Goal: Find specific page/section: Find specific page/section

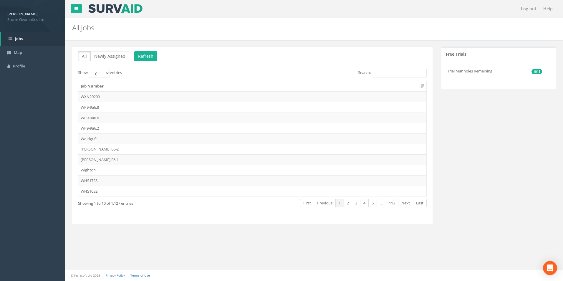
click at [385, 68] on div "All Newly Assigned Refresh Show 10 25 50 100 entries Search: Job Number WXN2020…" at bounding box center [252, 135] width 360 height 177
click at [385, 70] on input "Search:" at bounding box center [400, 73] width 54 height 9
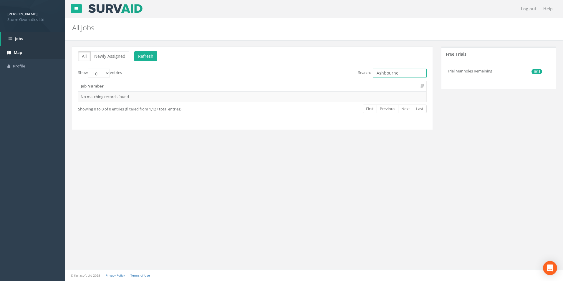
type input "Ashbourne"
click at [24, 56] on link "Map" at bounding box center [32, 53] width 65 height 14
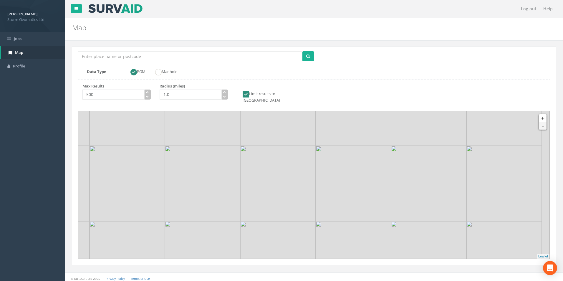
drag, startPoint x: 316, startPoint y: 195, endPoint x: 307, endPoint y: 176, distance: 20.7
click at [307, 176] on img at bounding box center [277, 183] width 75 height 75
click at [214, 70] on div "PGM Manhole" at bounding box center [214, 72] width 189 height 6
click at [183, 62] on div "Location Search Box Multiple Locations Found" at bounding box center [196, 56] width 236 height 11
click at [181, 57] on input "Location Search Box" at bounding box center [190, 56] width 224 height 10
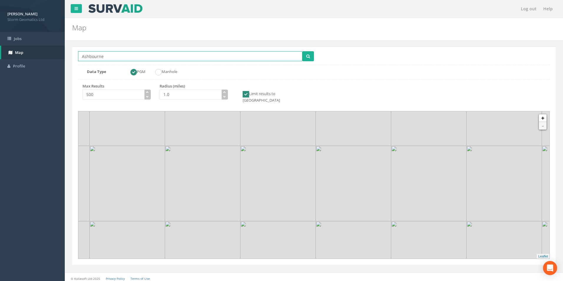
type input "Ashbourne"
click at [302, 51] on button "submit" at bounding box center [307, 56] width 11 height 10
click at [266, 218] on img at bounding box center [268, 224] width 7 height 12
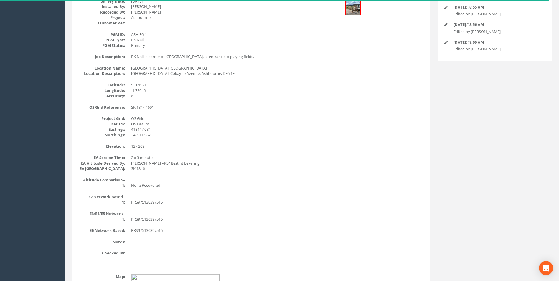
scroll to position [235, 0]
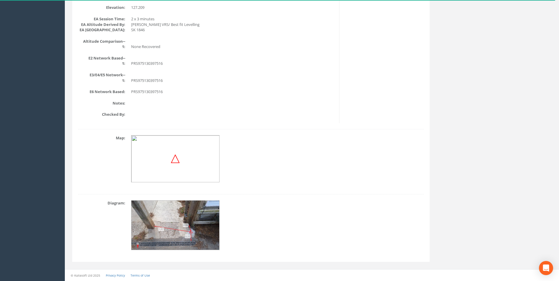
click at [172, 217] on img at bounding box center [175, 226] width 88 height 50
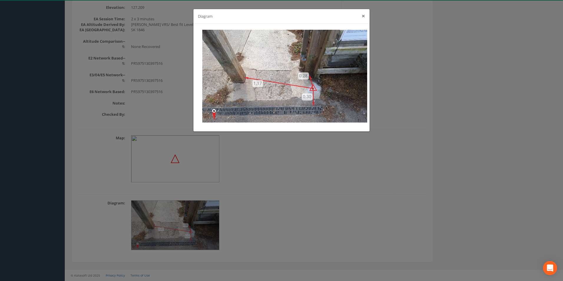
click at [364, 15] on button "×" at bounding box center [364, 16] width 4 height 6
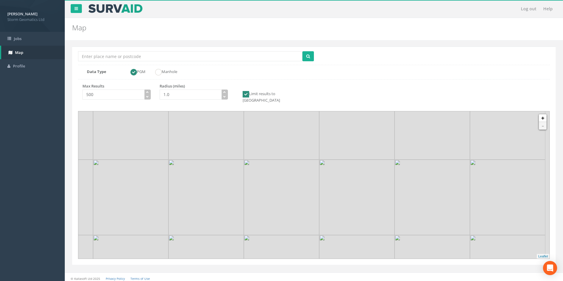
drag, startPoint x: 318, startPoint y: 193, endPoint x: 308, endPoint y: 184, distance: 13.3
click at [308, 184] on img at bounding box center [281, 197] width 75 height 75
click at [541, 114] on link "+" at bounding box center [543, 118] width 8 height 8
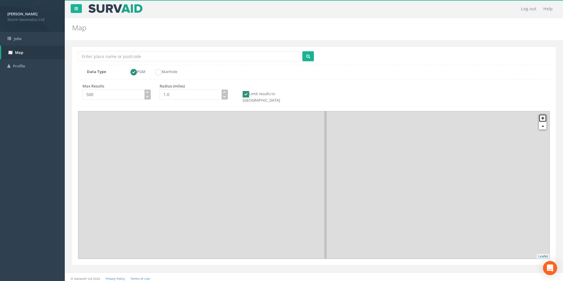
click at [541, 114] on link "+" at bounding box center [543, 118] width 8 height 8
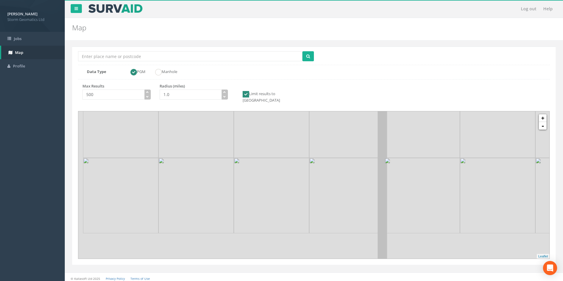
drag, startPoint x: 333, startPoint y: 236, endPoint x: 350, endPoint y: 148, distance: 89.8
click at [350, 148] on img at bounding box center [346, 119] width 75 height 75
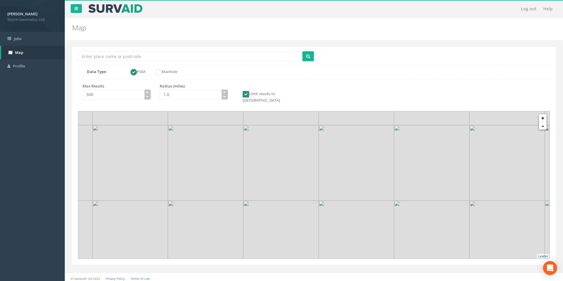
drag, startPoint x: 317, startPoint y: 181, endPoint x: 325, endPoint y: 150, distance: 31.6
click at [325, 150] on img at bounding box center [356, 162] width 75 height 75
drag, startPoint x: 243, startPoint y: 159, endPoint x: 88, endPoint y: 50, distance: 189.0
click at [224, 130] on img at bounding box center [192, 131] width 75 height 75
click at [116, 60] on input "Location Search Box" at bounding box center [190, 56] width 224 height 10
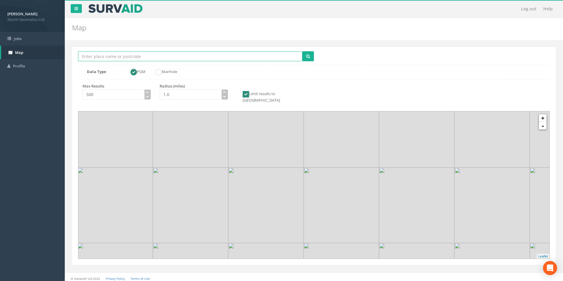
type input "Ashbourne"
click at [304, 55] on button "submit" at bounding box center [307, 56] width 11 height 10
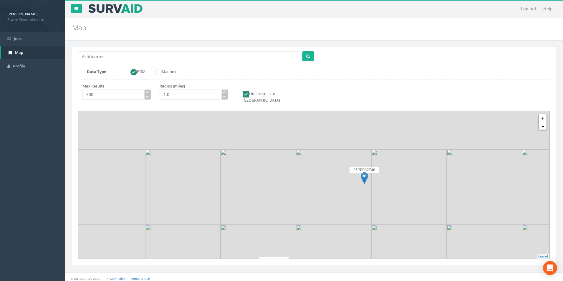
drag, startPoint x: 364, startPoint y: 181, endPoint x: 364, endPoint y: 186, distance: 5.0
click at [364, 185] on img at bounding box center [333, 186] width 75 height 75
click at [364, 173] on img at bounding box center [364, 178] width 7 height 12
